Goal: Task Accomplishment & Management: Manage account settings

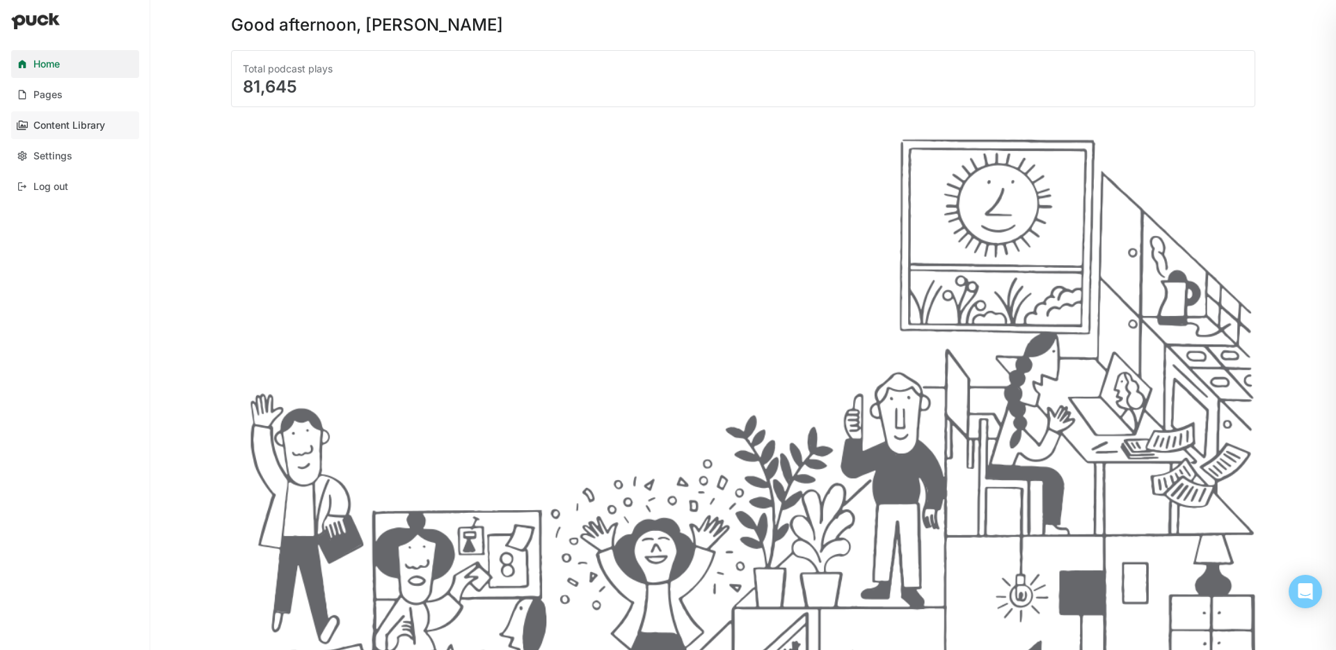
click at [55, 121] on div "Content Library" at bounding box center [69, 126] width 72 height 12
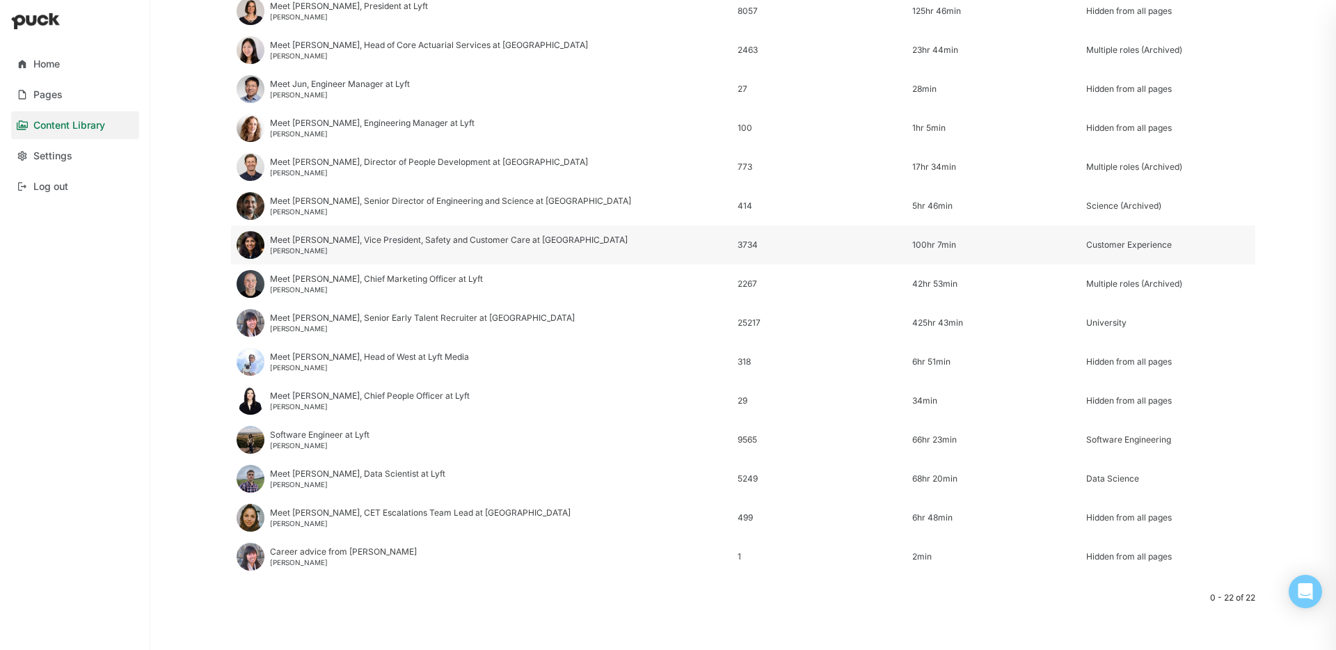
scroll to position [457, 0]
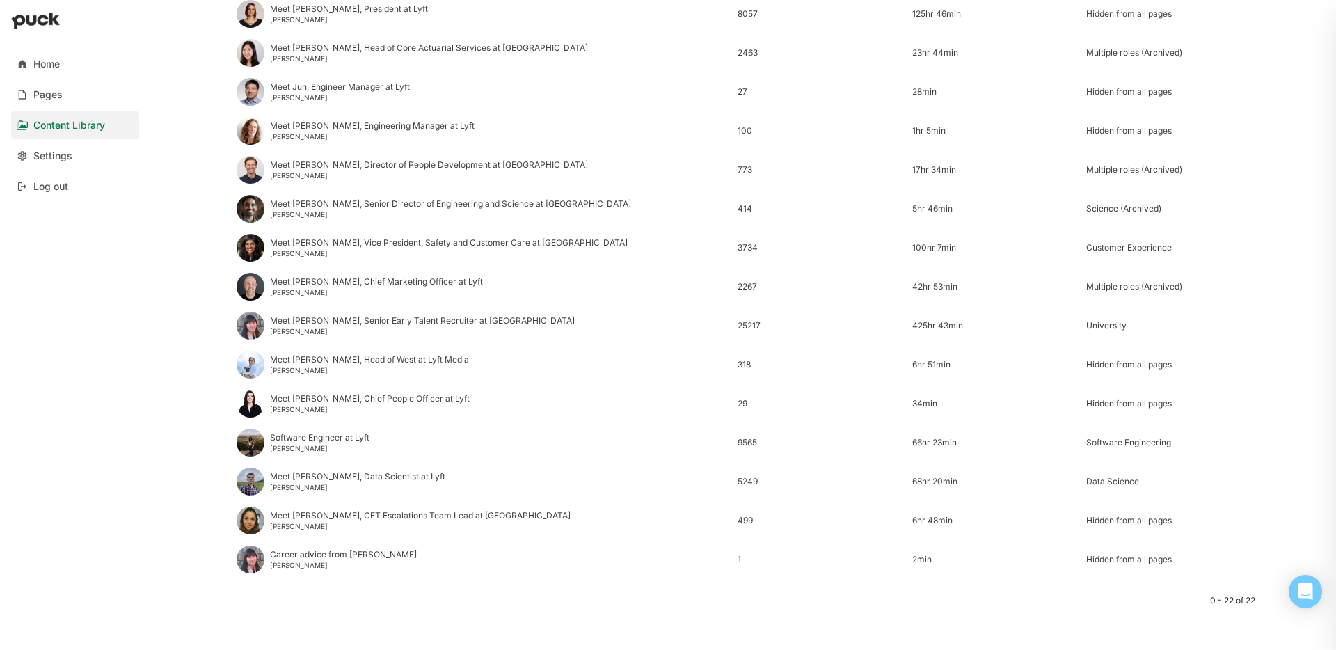
click at [330, 184] on div "Meet [PERSON_NAME], Director of People Development at Lyft [PERSON_NAME]" at bounding box center [481, 169] width 501 height 39
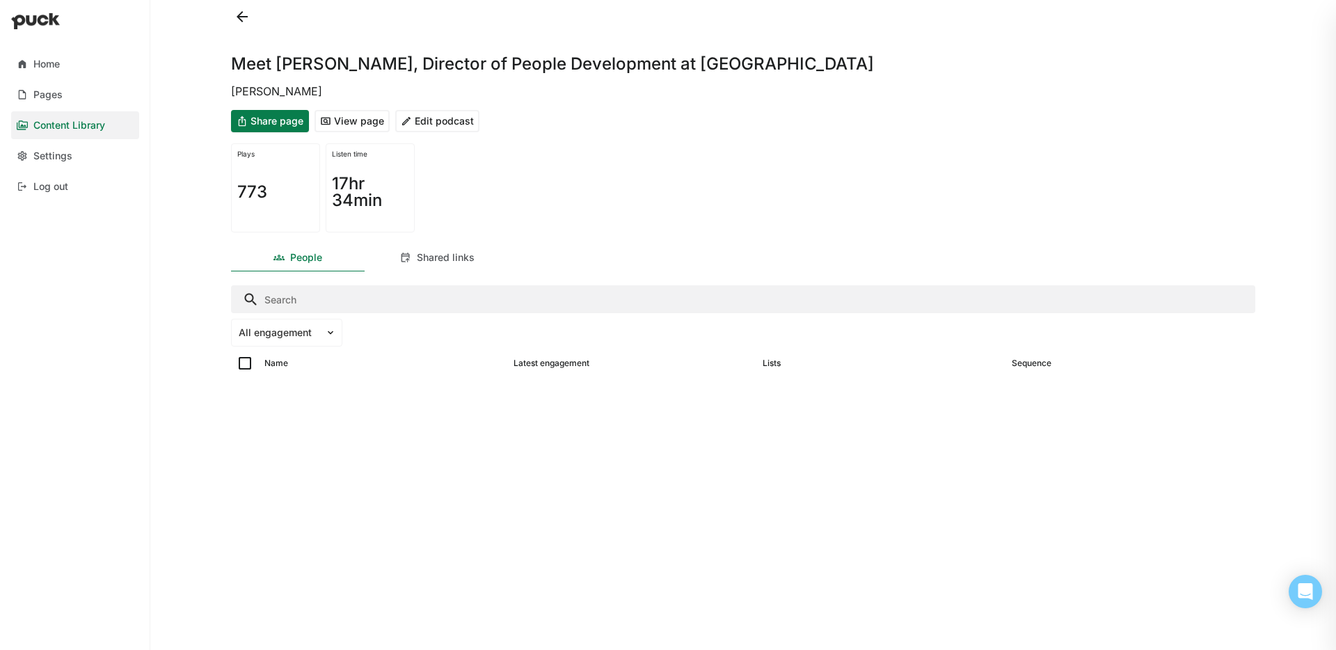
click at [453, 127] on button "Edit podcast" at bounding box center [437, 121] width 84 height 22
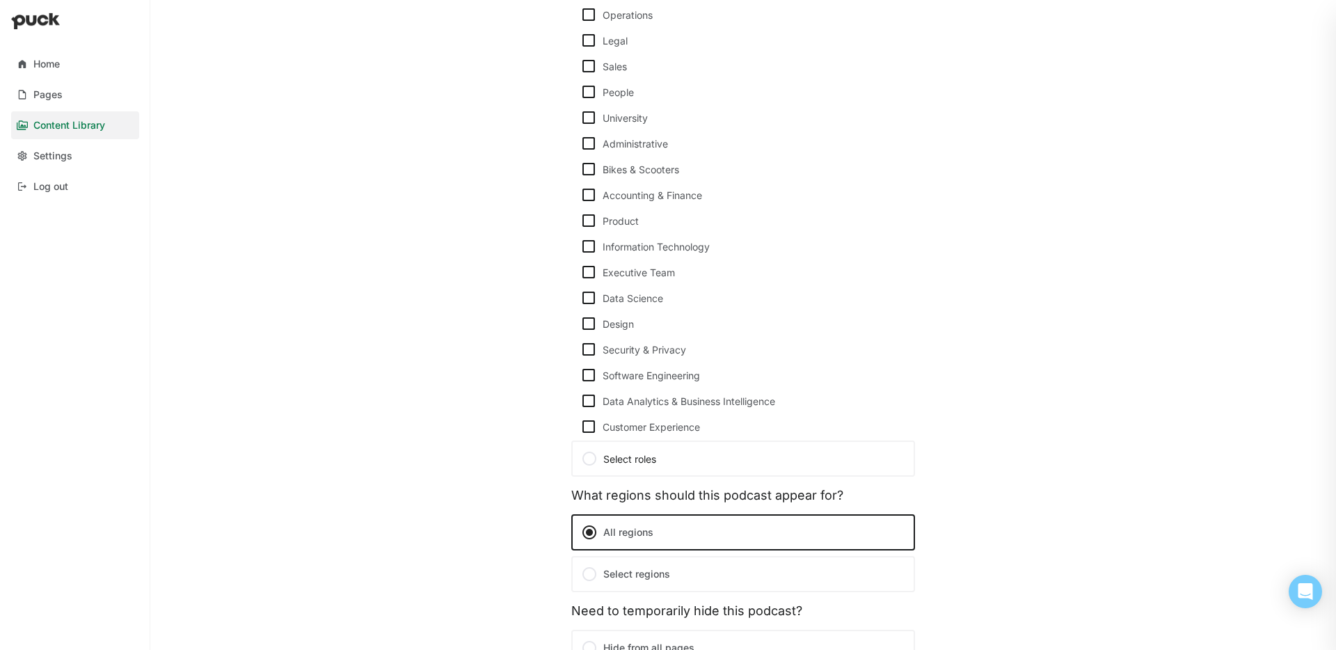
scroll to position [904, 0]
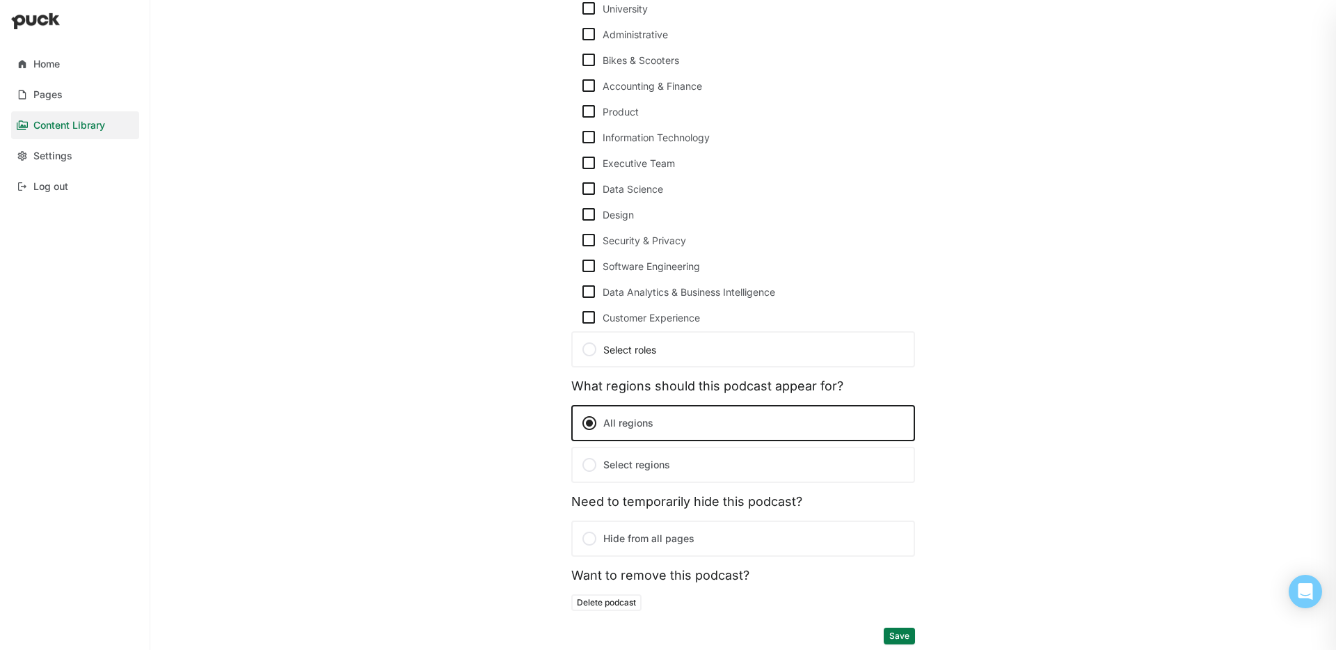
click at [617, 546] on label "Hide from all pages" at bounding box center [743, 539] width 344 height 36
click at [0, 0] on input "Hide from all pages" at bounding box center [0, 0] width 0 height 0
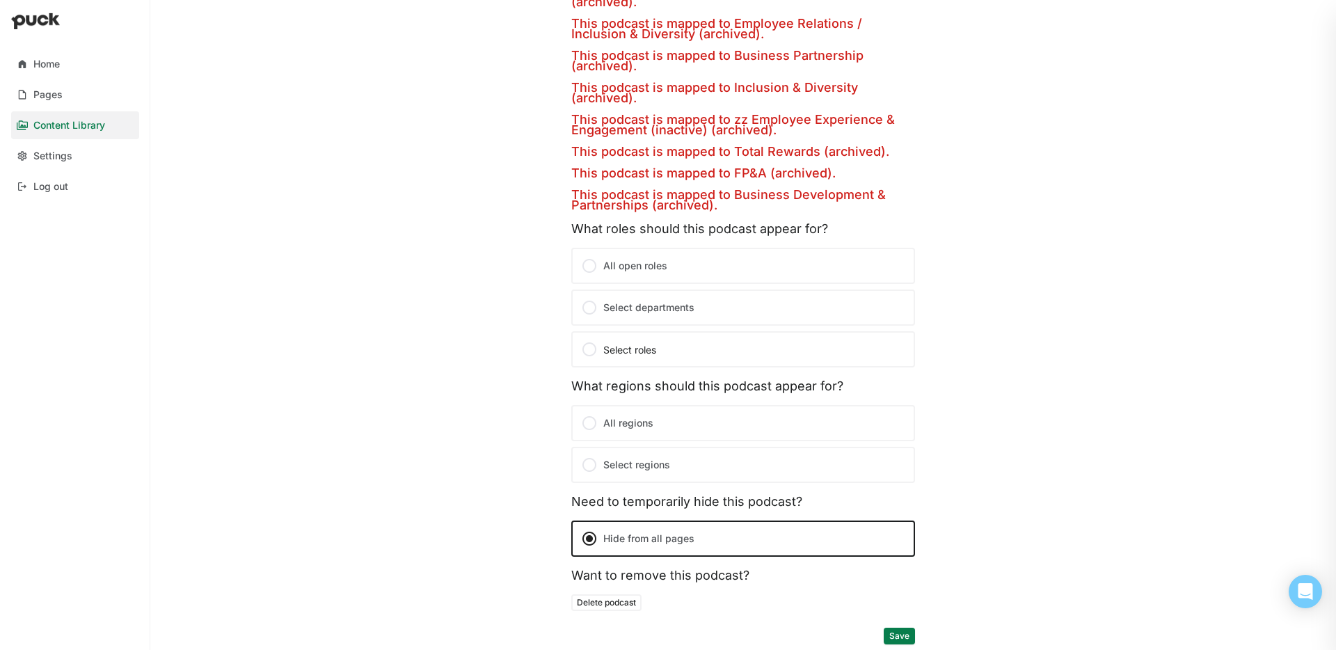
drag, startPoint x: 902, startPoint y: 633, endPoint x: 920, endPoint y: 626, distance: 19.4
click at [902, 633] on button "Save" at bounding box center [899, 636] width 31 height 17
click at [907, 639] on button "Save" at bounding box center [899, 636] width 31 height 17
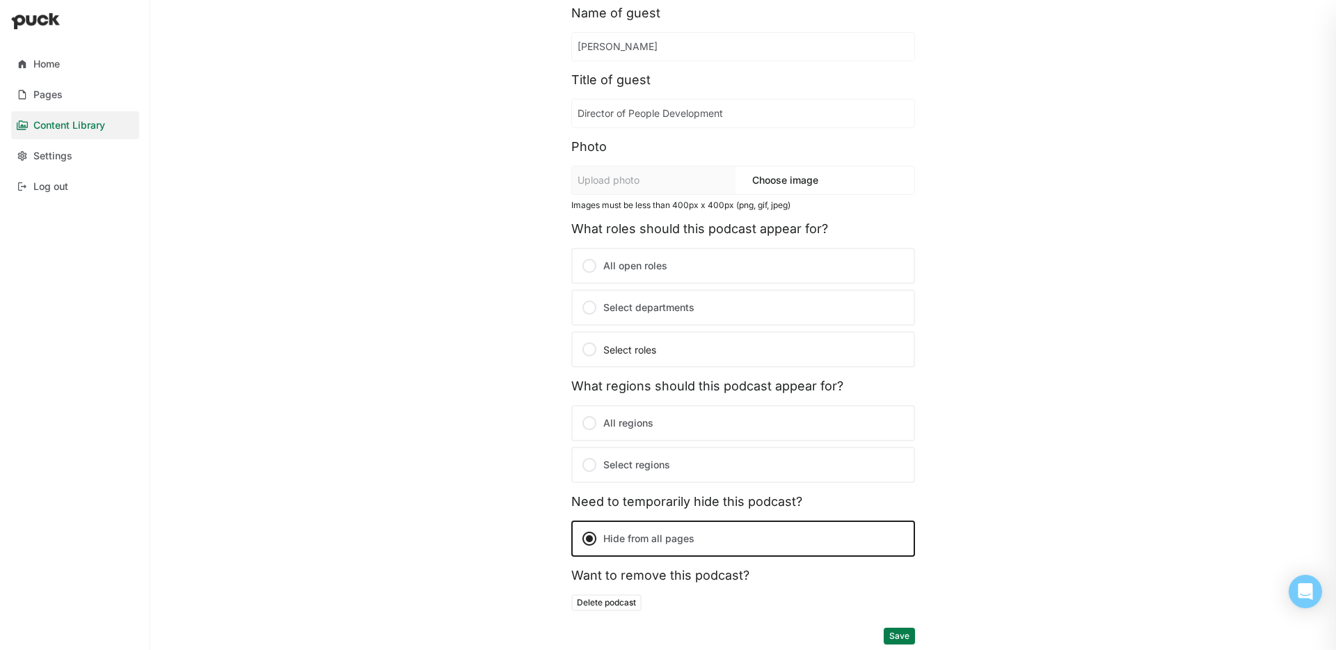
scroll to position [0, 0]
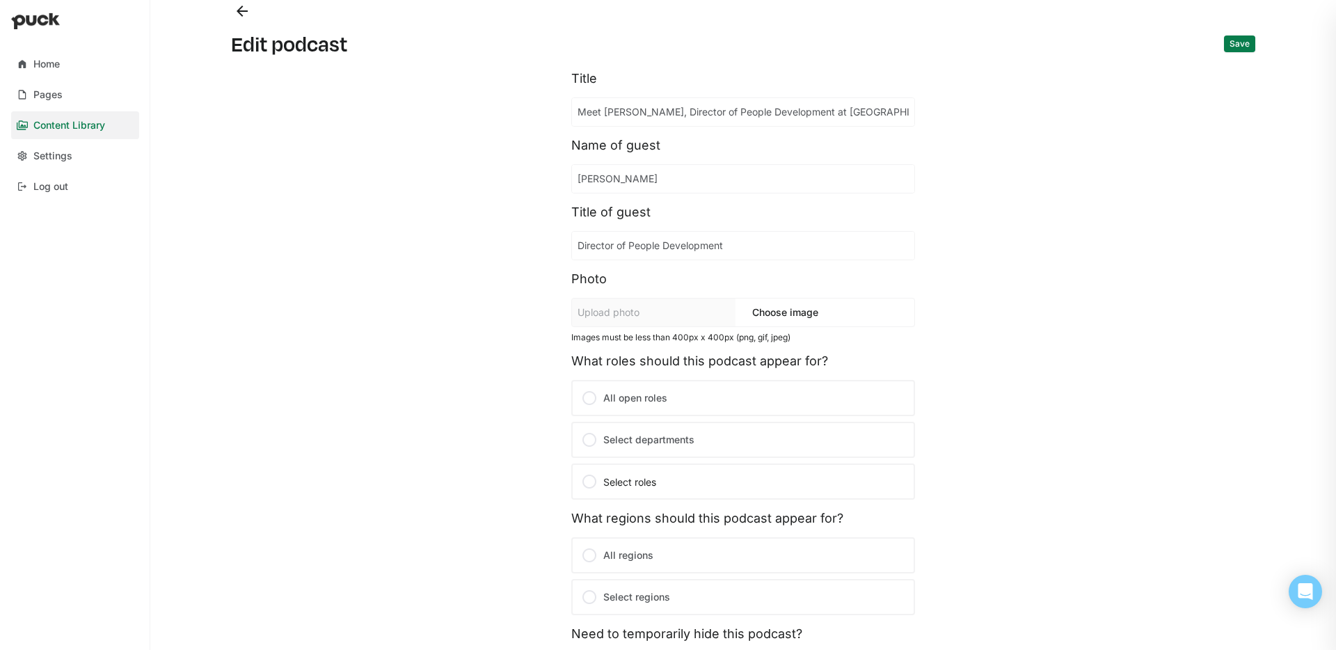
click at [239, 15] on button "Back" at bounding box center [242, 11] width 22 height 22
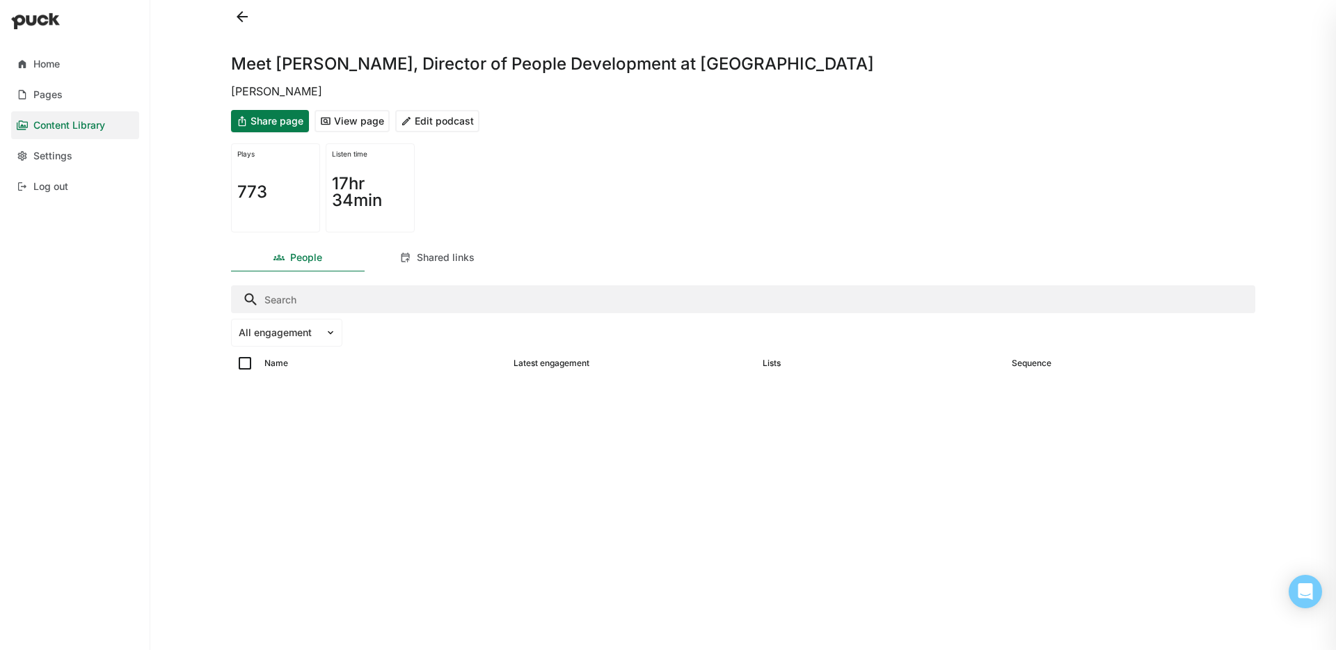
click at [241, 16] on button at bounding box center [242, 17] width 22 height 22
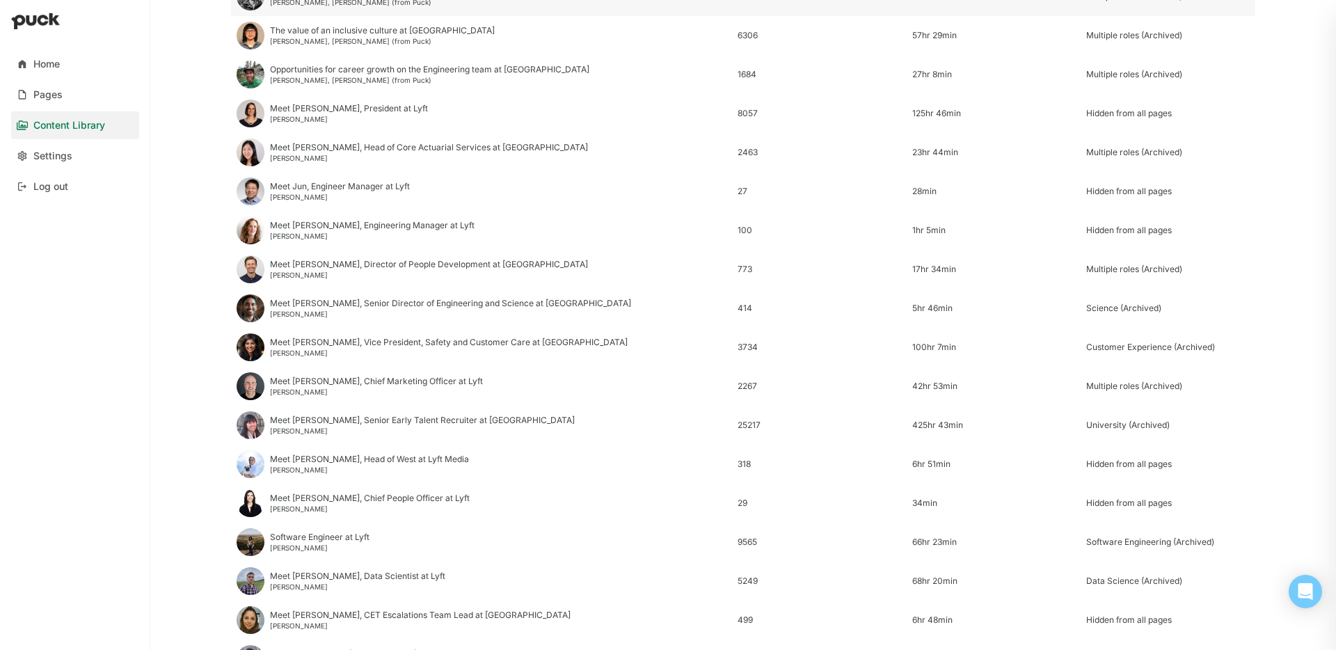
scroll to position [459, 0]
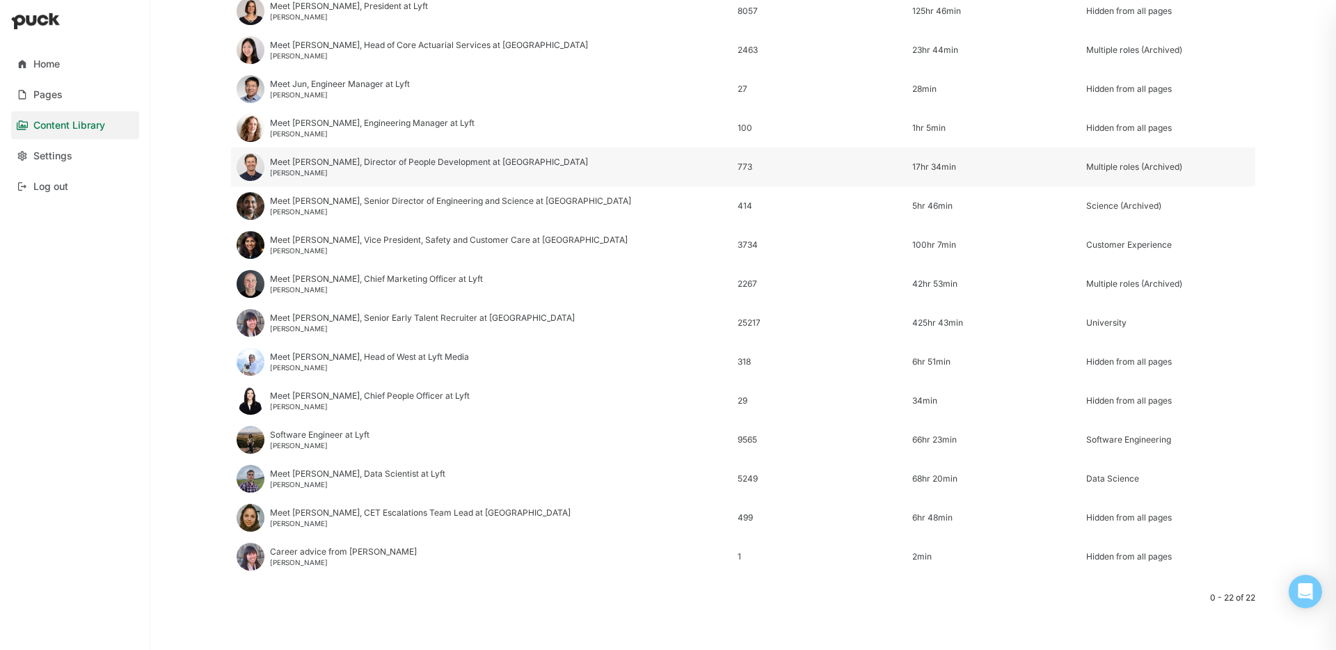
click at [364, 168] on div "[PERSON_NAME]" at bounding box center [429, 172] width 318 height 8
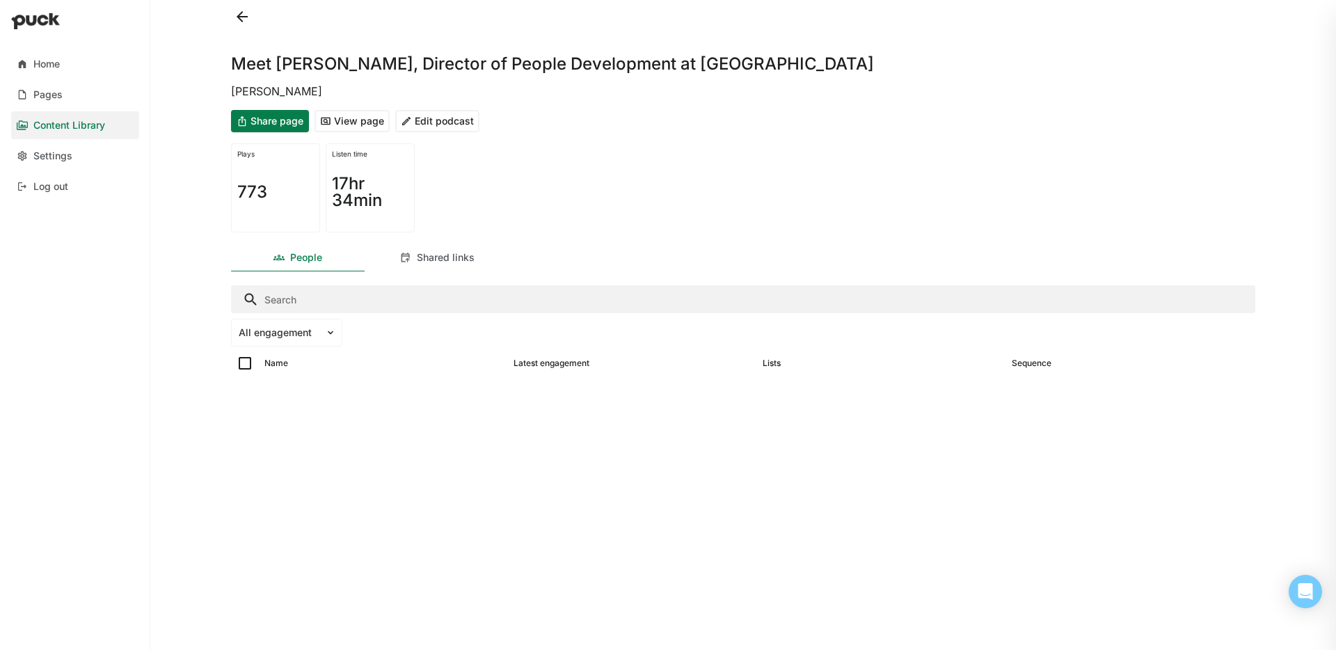
click at [433, 124] on button "Edit podcast" at bounding box center [437, 121] width 84 height 22
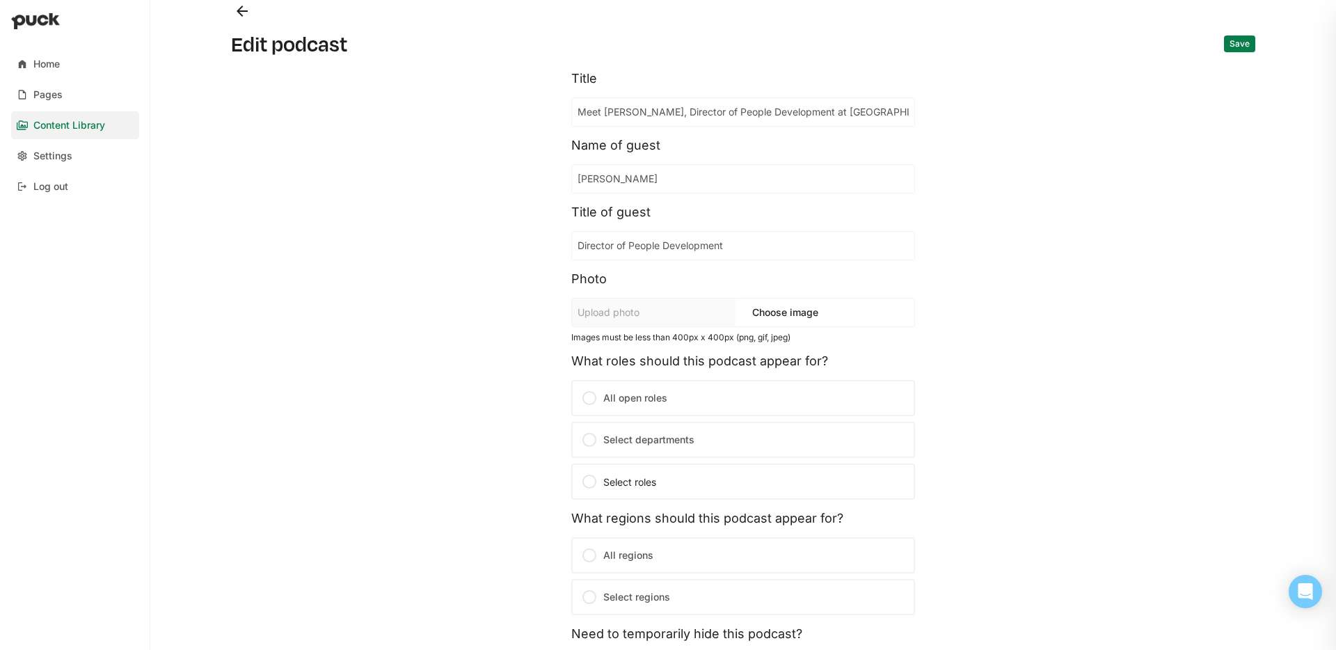
click at [1237, 41] on button "Save" at bounding box center [1239, 43] width 31 height 17
click at [244, 15] on button "Back" at bounding box center [242, 11] width 22 height 22
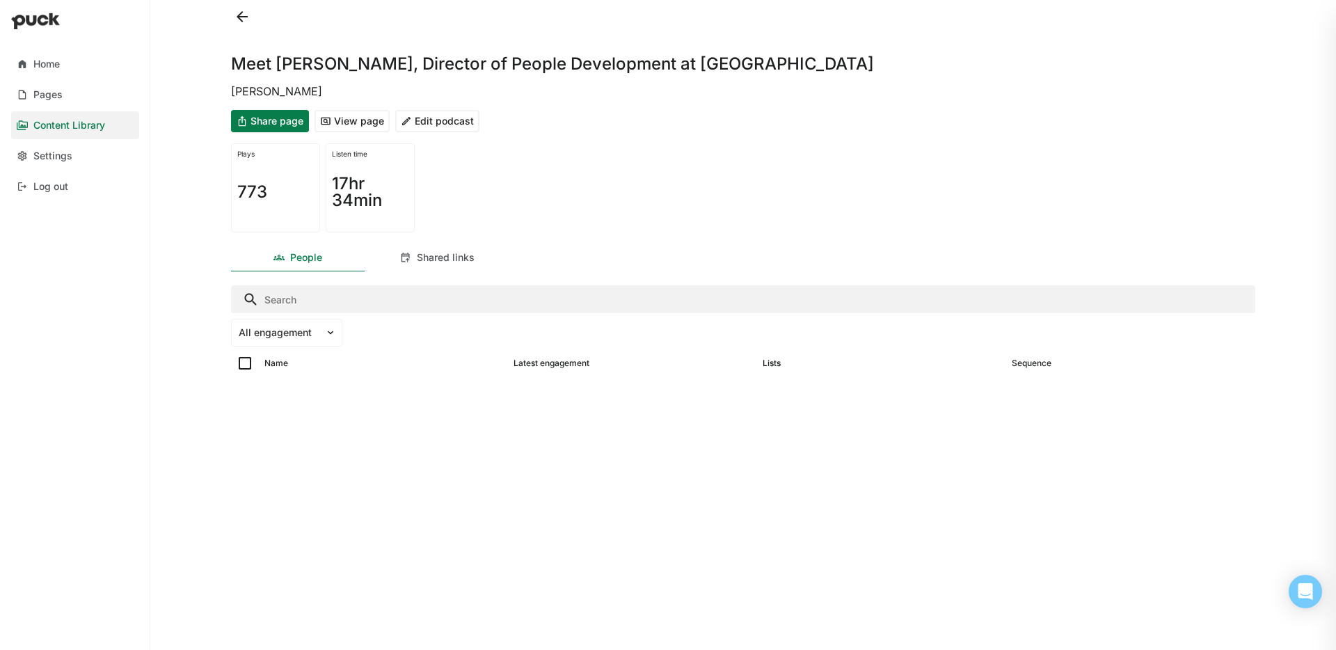
click at [238, 12] on button at bounding box center [242, 17] width 22 height 22
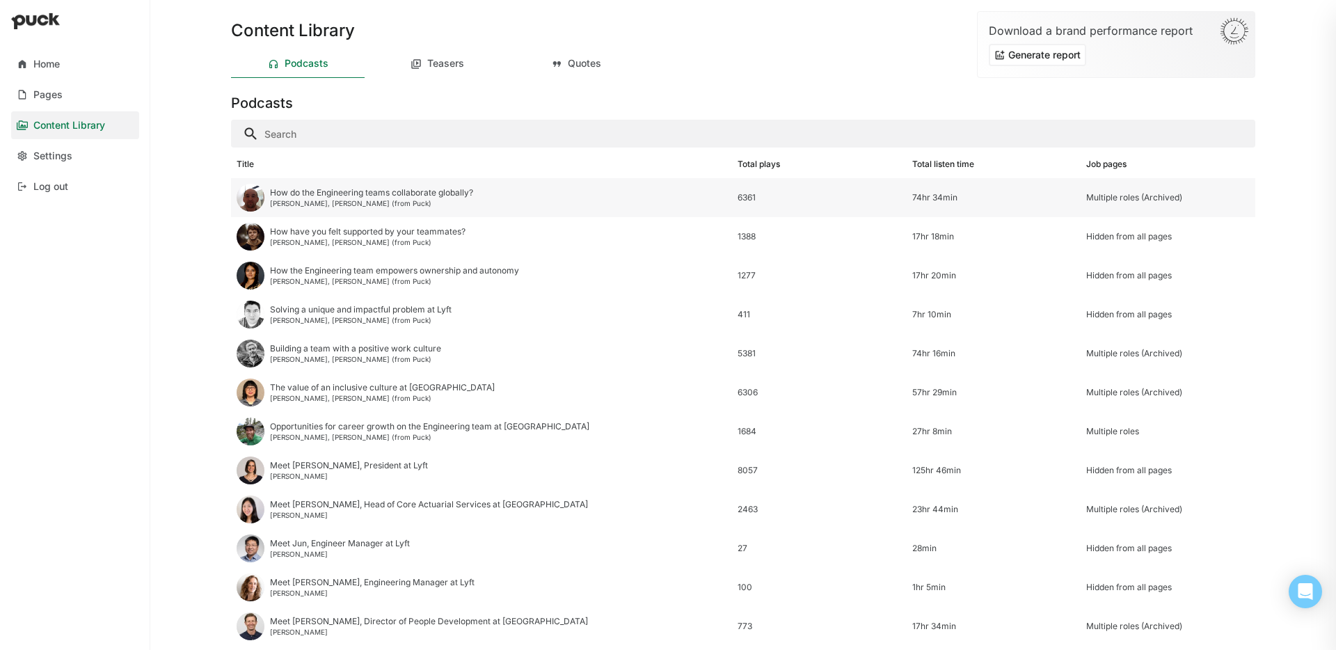
click at [314, 198] on div "How do the Engineering teams collaborate globally? [PERSON_NAME], [PERSON_NAME]…" at bounding box center [371, 197] width 203 height 19
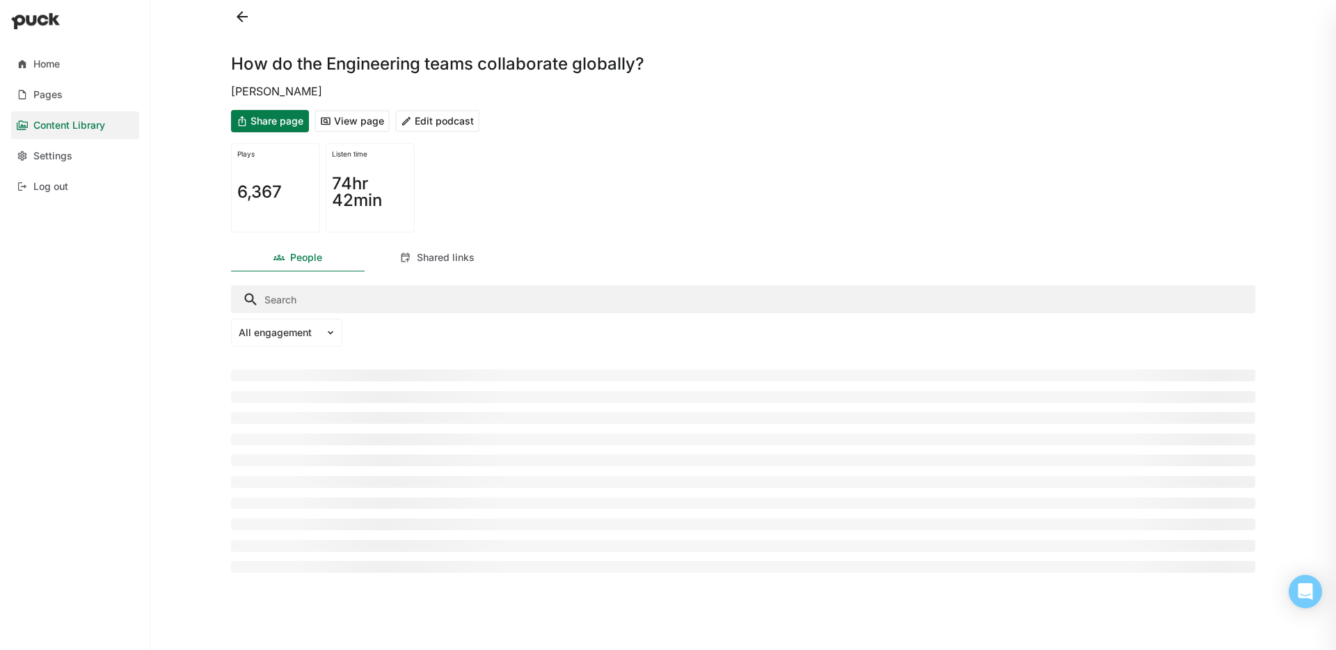
click at [350, 123] on button "View page" at bounding box center [352, 121] width 75 height 22
